Goal: Task Accomplishment & Management: Manage account settings

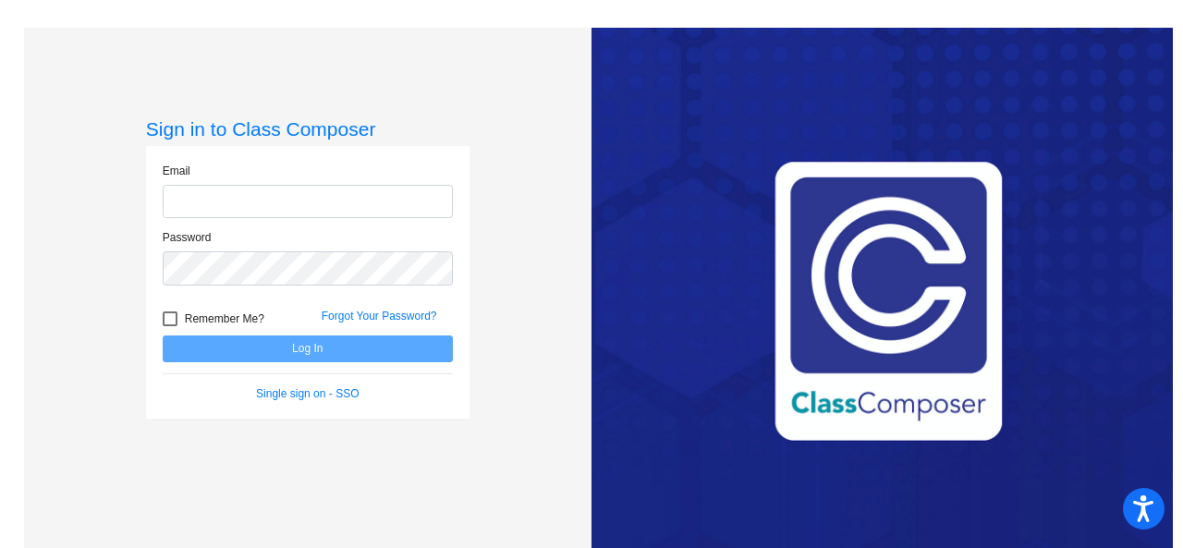
type input "[EMAIL_ADDRESS][PERSON_NAME][DOMAIN_NAME]"
click at [304, 346] on button "Log In" at bounding box center [308, 348] width 290 height 27
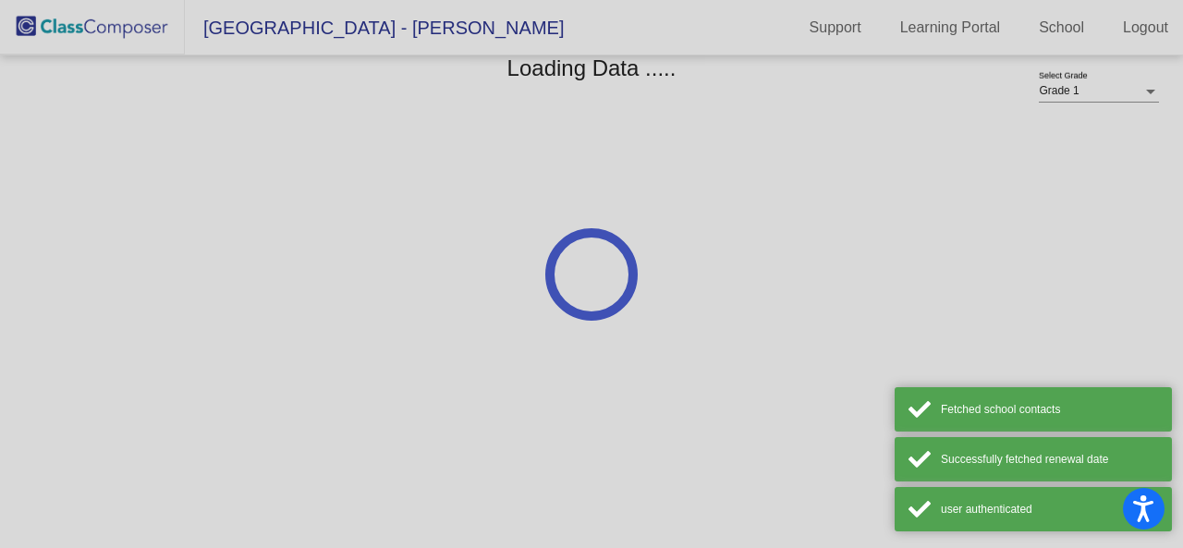
click at [304, 346] on div at bounding box center [591, 274] width 1183 height 548
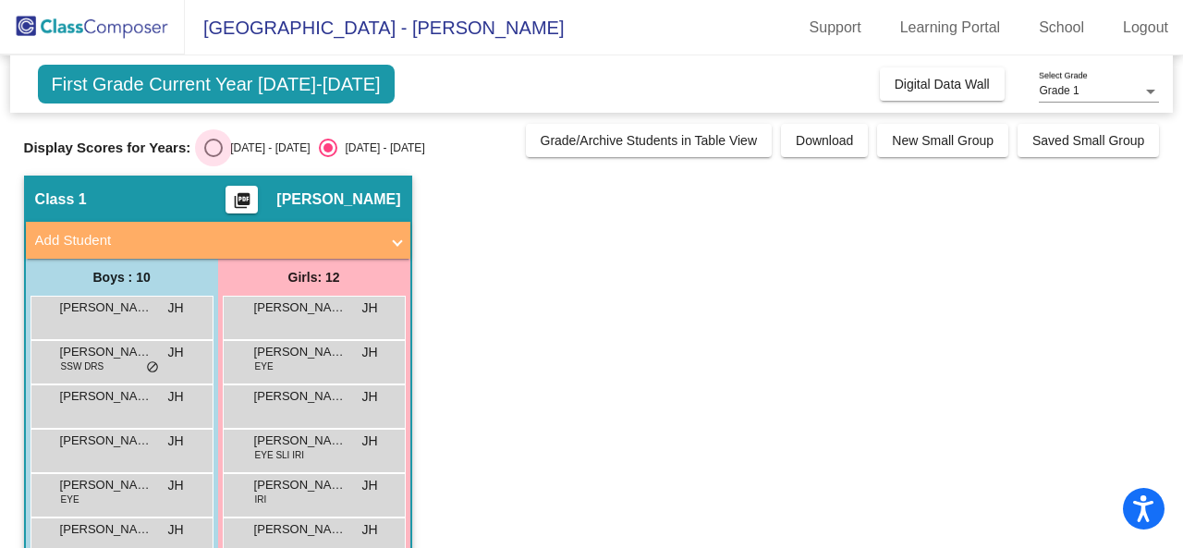
click at [224, 144] on div "[DATE] - [DATE]" at bounding box center [266, 148] width 87 height 17
click at [213, 157] on input "[DATE] - [DATE]" at bounding box center [213, 157] width 1 height 1
radio input "true"
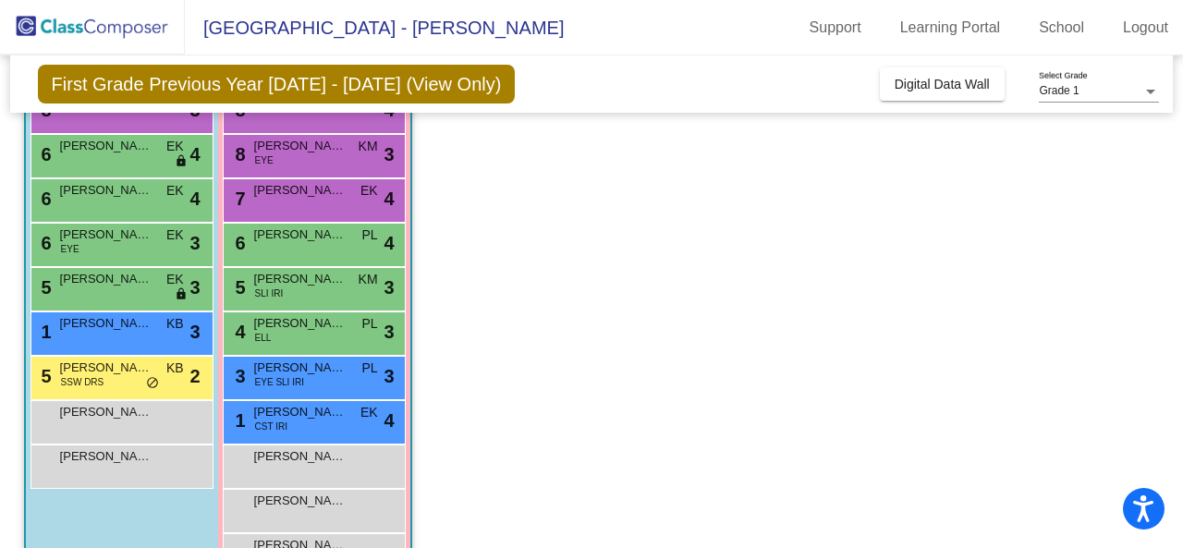
scroll to position [225, 0]
